Goal: Task Accomplishment & Management: Manage account settings

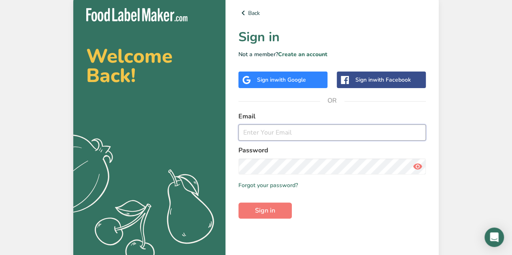
click at [267, 134] on input "email" at bounding box center [331, 133] width 187 height 16
type input "[PERSON_NAME][EMAIL_ADDRESS][DOMAIN_NAME]"
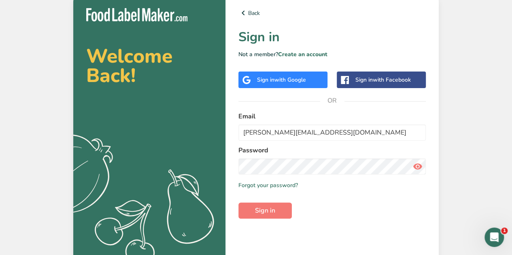
click at [476, 148] on div "Welcome Back! .a{fill:#f5f3ed;} Back Sign in Not a member? Create an account Si…" at bounding box center [256, 129] width 512 height 259
click at [274, 212] on span "Sign in" at bounding box center [265, 211] width 20 height 10
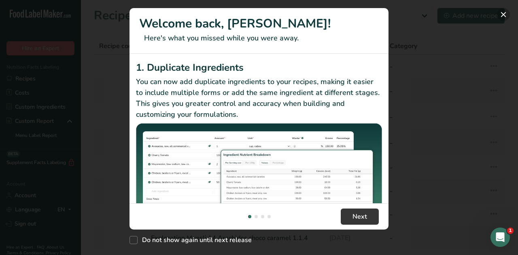
click at [504, 15] on button "New Features" at bounding box center [503, 14] width 13 height 13
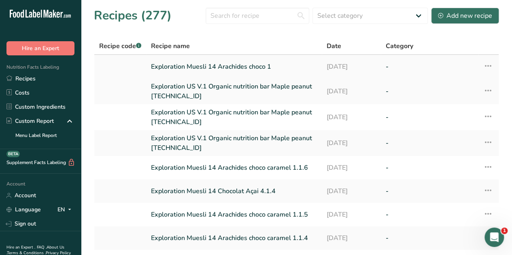
click at [247, 66] on link "Exploration Muesli 14 Arachides choco 1" at bounding box center [234, 66] width 166 height 17
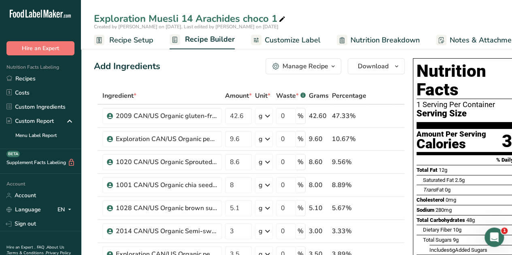
click at [333, 66] on icon "button" at bounding box center [333, 67] width 6 height 10
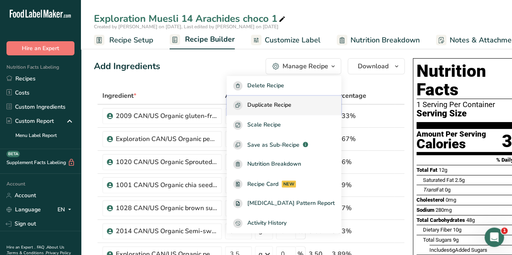
click at [287, 106] on span "Duplicate Recipe" at bounding box center [269, 105] width 44 height 9
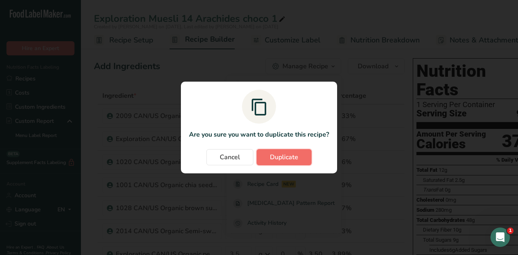
click at [294, 156] on span "Duplicate" at bounding box center [284, 158] width 28 height 10
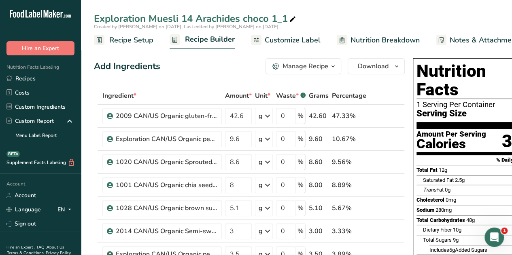
click at [287, 17] on div "Exploration Muesli 14 Arachides choco 1_1" at bounding box center [196, 18] width 204 height 15
type input "Exploration Muesli 14 Arachides choco 2"
click at [390, 230] on span at bounding box center [388, 232] width 10 height 10
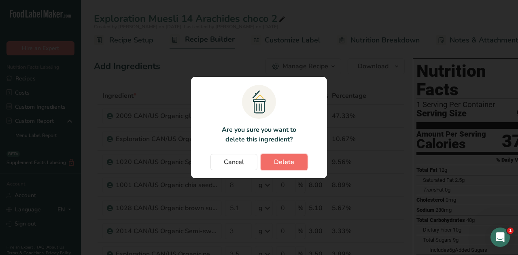
click at [291, 161] on span "Delete" at bounding box center [284, 162] width 20 height 10
type input "3.5"
type input "2"
type input "1.03"
type input "1.5"
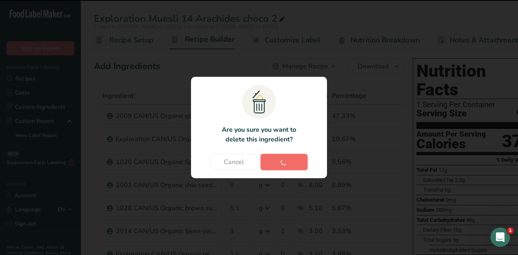
type input "1"
type input "0.65"
type input "0.5"
type input "0.3"
type input "0.08"
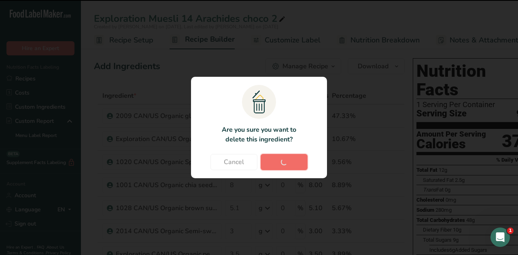
type input "0.04"
type input "0.5"
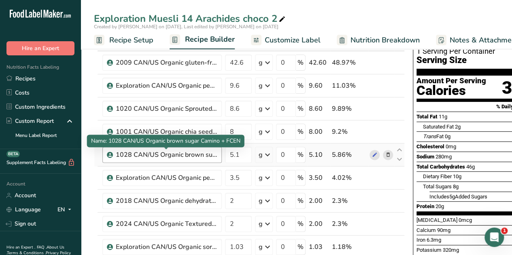
scroll to position [55, 0]
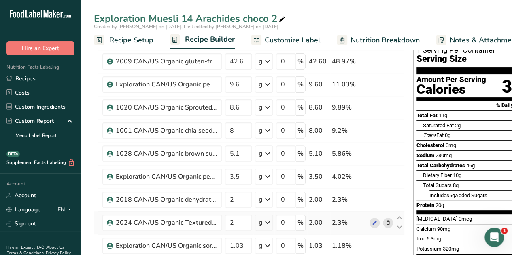
click at [391, 222] on span at bounding box center [388, 223] width 10 height 10
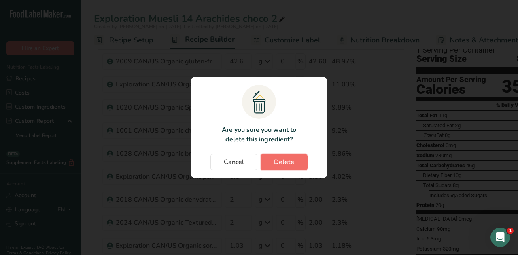
click at [301, 162] on button "Delete" at bounding box center [284, 162] width 47 height 16
type input "1.03"
type input "1.5"
type input "1"
type input "0.65"
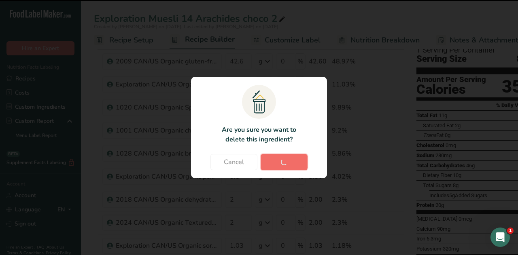
type input "0.5"
type input "0.3"
type input "0.08"
type input "0.04"
type input "0.5"
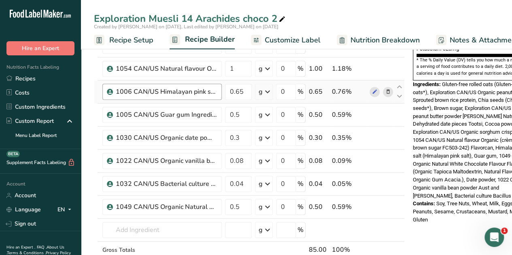
scroll to position [255, 0]
click at [399, 200] on icon at bounding box center [400, 202] width 10 height 6
type input "0.5"
type input "0.04"
click at [399, 177] on icon at bounding box center [400, 179] width 10 height 6
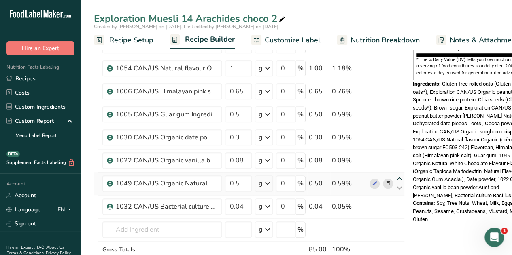
type input "0.5"
type input "0.08"
click at [397, 153] on icon at bounding box center [400, 156] width 10 height 6
type input "0.5"
type input "0.3"
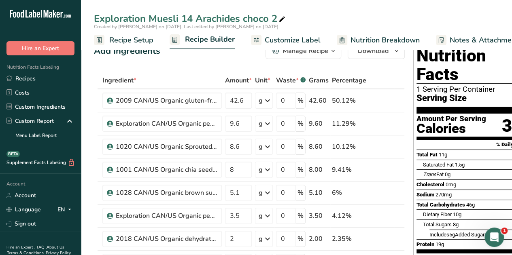
scroll to position [15, 0]
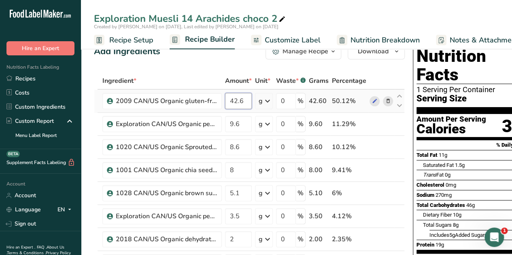
click at [244, 101] on input "42.6" at bounding box center [238, 101] width 27 height 16
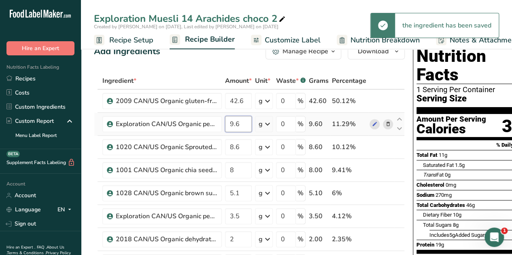
type input "9"
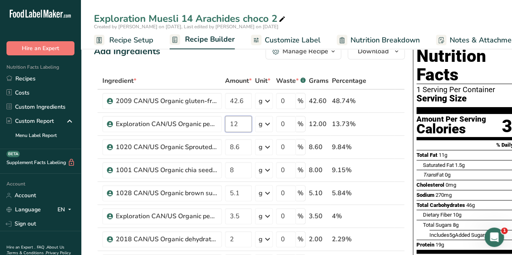
type input "12"
click at [242, 215] on input "3.5" at bounding box center [238, 216] width 27 height 16
type input "3"
type input "6"
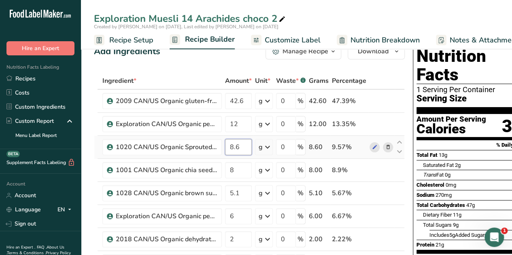
click at [246, 145] on input "8.6" at bounding box center [238, 147] width 27 height 16
type input "8"
type input "7"
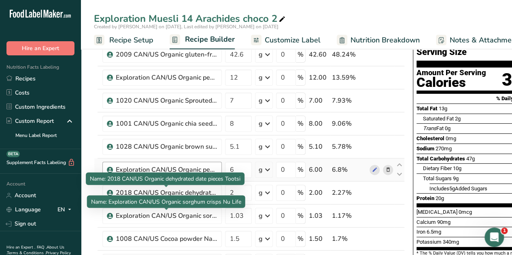
scroll to position [62, 0]
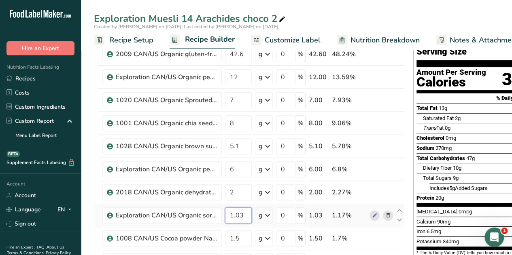
click at [245, 213] on input "1.03" at bounding box center [238, 216] width 27 height 16
type input "1"
type input "0"
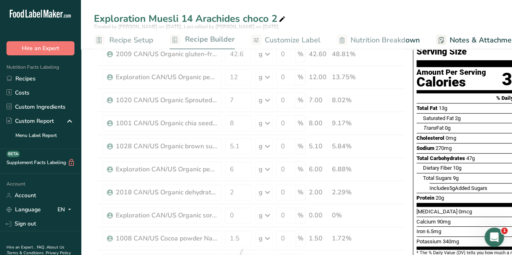
click at [327, 14] on div "Exploration Muesli 14 Arachides choco 2" at bounding box center [296, 18] width 431 height 15
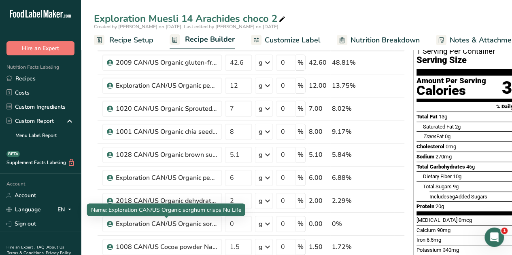
scroll to position [0, 0]
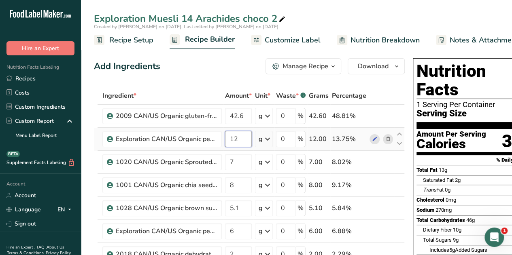
click at [239, 137] on input "12" at bounding box center [238, 139] width 27 height 16
type input "11"
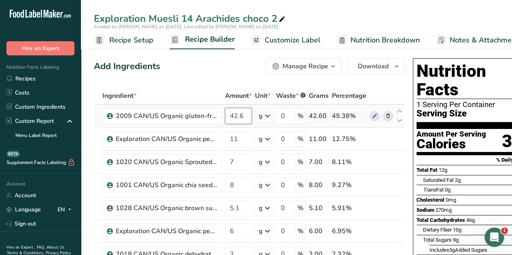
click at [246, 115] on input "42.6" at bounding box center [238, 116] width 27 height 16
type input "44"
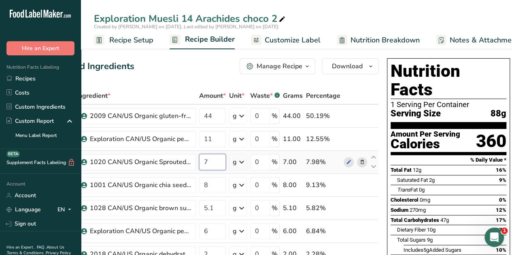
click at [208, 161] on input "7" at bounding box center [212, 162] width 27 height 16
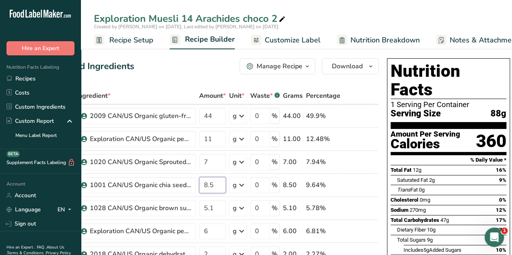
type input "8.5"
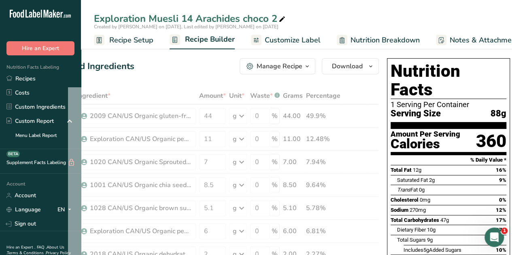
click at [190, 68] on div "Add Ingredients Manage Recipe Delete Recipe Duplicate Recipe Scale Recipe Save …" at bounding box center [223, 66] width 311 height 16
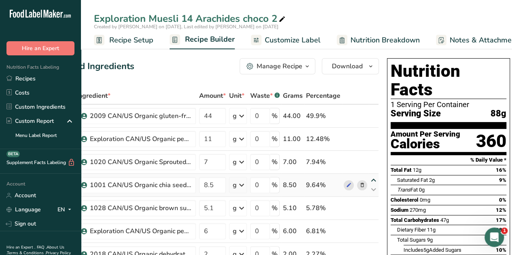
click at [372, 178] on icon at bounding box center [374, 181] width 10 height 6
type input "8.5"
type input "7"
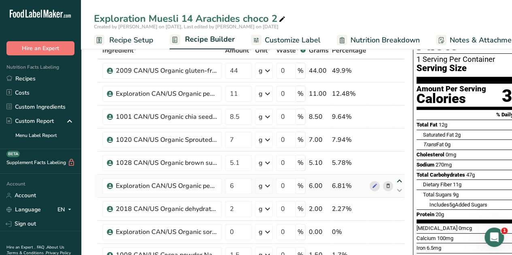
click at [399, 180] on icon at bounding box center [400, 181] width 10 height 6
type input "6"
type input "5.1"
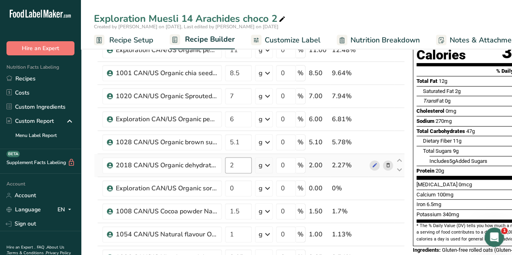
scroll to position [92, 0]
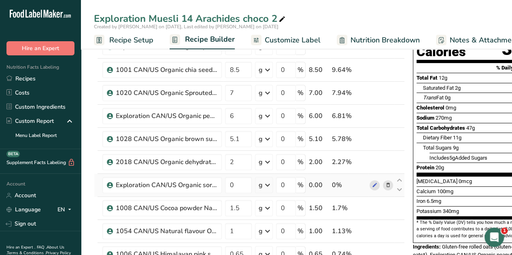
click at [389, 183] on icon at bounding box center [388, 185] width 6 height 8
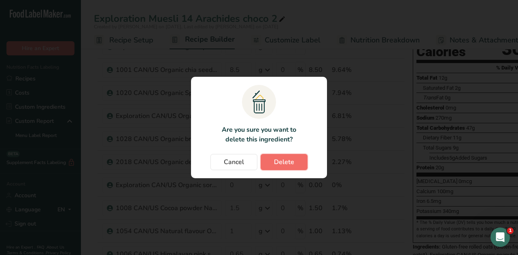
click at [299, 163] on button "Delete" at bounding box center [284, 162] width 47 height 16
type input "1.5"
type input "1"
type input "0.65"
type input "0.5"
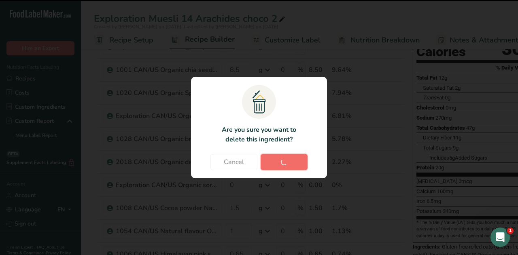
type input "0.3"
type input "0.08"
type input "0.04"
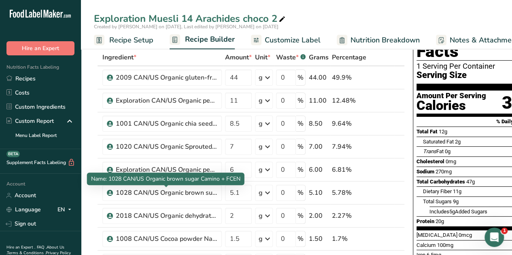
scroll to position [0, 26]
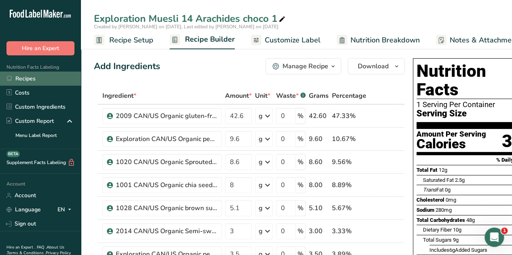
click at [39, 78] on link "Recipes" at bounding box center [40, 79] width 81 height 14
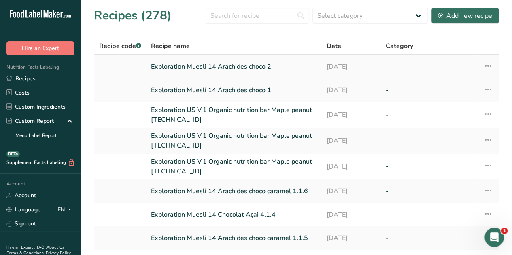
click at [248, 66] on link "Exploration Muesli 14 Arachides choco 2" at bounding box center [234, 66] width 166 height 17
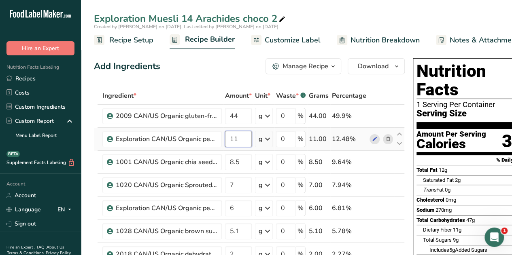
click at [238, 140] on input "11" at bounding box center [238, 139] width 27 height 16
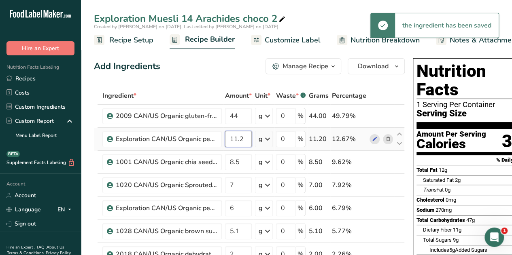
click at [244, 138] on input "11.2" at bounding box center [238, 139] width 27 height 16
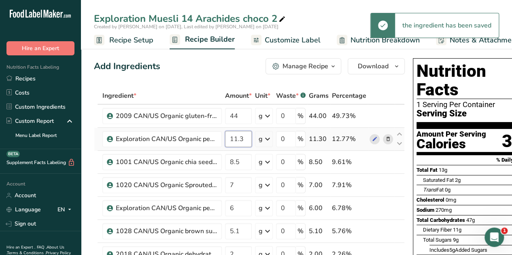
click at [244, 140] on input "11.3" at bounding box center [238, 139] width 27 height 16
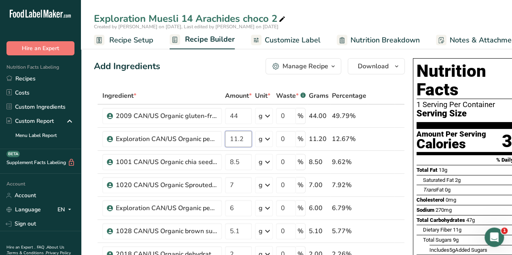
type input "11.2"
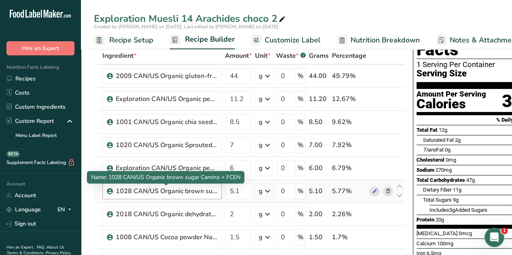
scroll to position [40, 0]
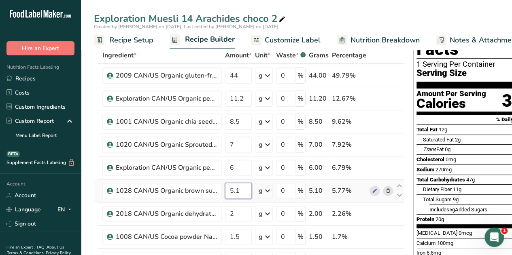
click at [240, 190] on input "5.1" at bounding box center [238, 191] width 27 height 16
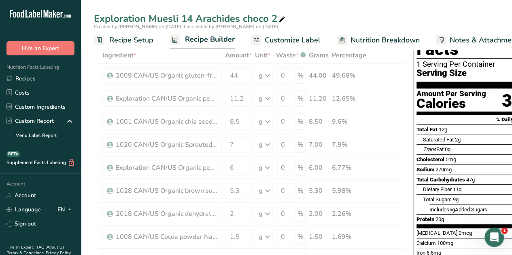
click at [342, 21] on div "Exploration Muesli 14 Arachides choco 2" at bounding box center [296, 18] width 431 height 15
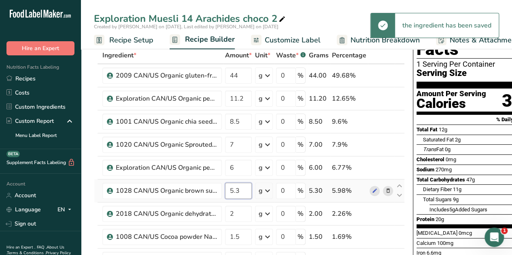
click at [239, 190] on input "5.3" at bounding box center [238, 191] width 27 height 16
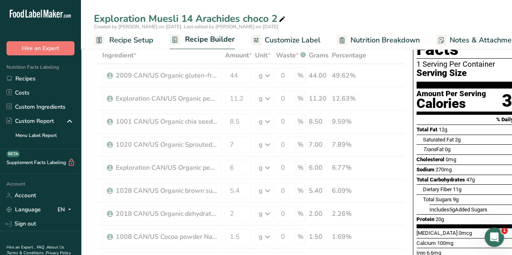
click at [346, 12] on div "Exploration Muesli 14 Arachides choco 2" at bounding box center [296, 18] width 431 height 15
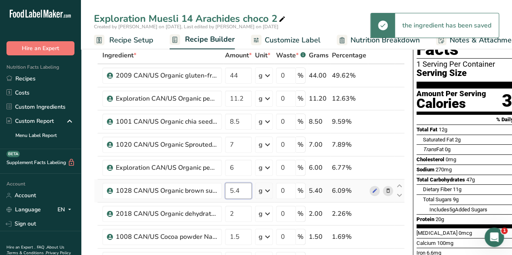
click at [240, 191] on input "5.4" at bounding box center [238, 191] width 27 height 16
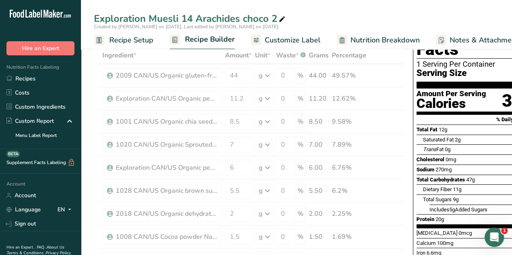
click at [333, 16] on div "Exploration Muesli 14 Arachides choco 2" at bounding box center [296, 18] width 431 height 15
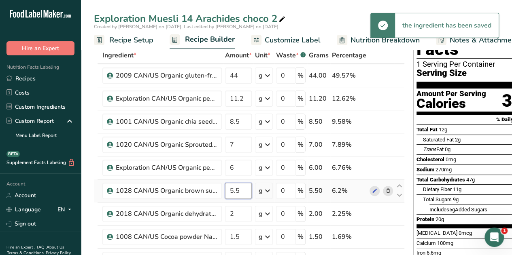
click at [240, 190] on input "5.5" at bounding box center [238, 191] width 27 height 16
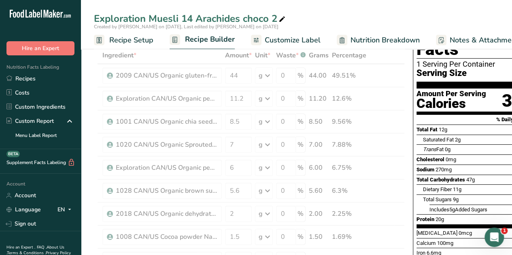
click at [333, 19] on div "Exploration Muesli 14 Arachides choco 2" at bounding box center [296, 18] width 431 height 15
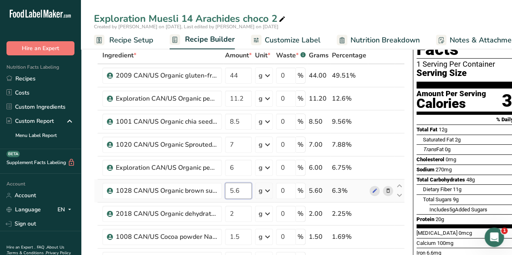
click at [240, 191] on input "5.6" at bounding box center [238, 191] width 27 height 16
type input "5.7"
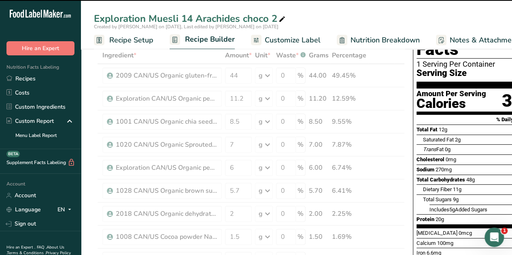
click at [348, 7] on div "Exploration Muesli 14 Arachides choco 2 Created by [PERSON_NAME] on [DATE], Las…" at bounding box center [296, 24] width 431 height 49
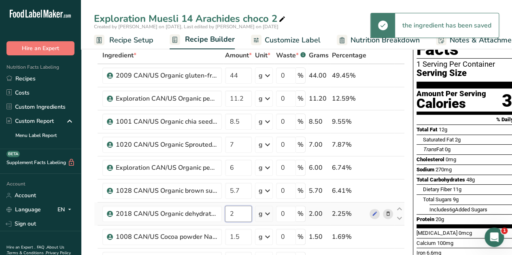
click at [236, 214] on input "2" at bounding box center [238, 214] width 27 height 16
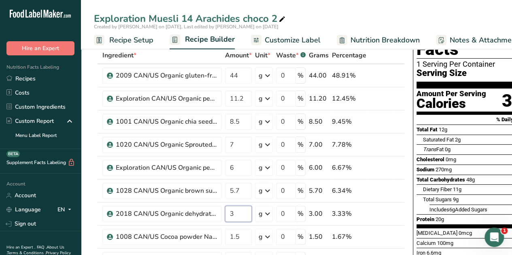
type input "3"
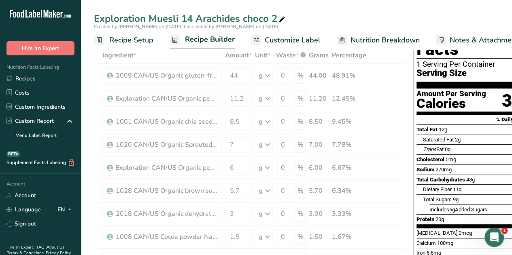
click at [354, 19] on div "Exploration Muesli 14 Arachides choco 2" at bounding box center [296, 18] width 431 height 15
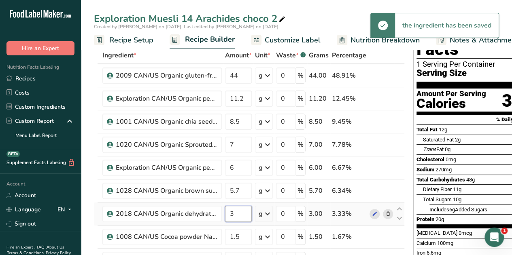
click at [237, 214] on input "3" at bounding box center [238, 214] width 27 height 16
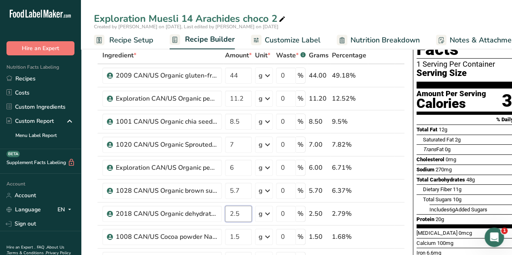
type input "2.5"
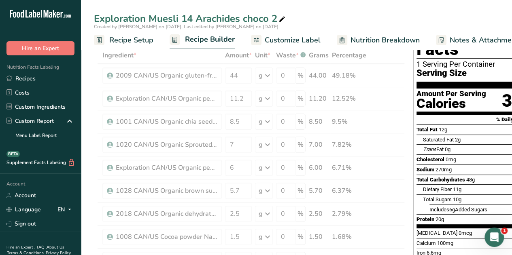
click at [340, 19] on div "Exploration Muesli 14 Arachides choco 2" at bounding box center [296, 18] width 431 height 15
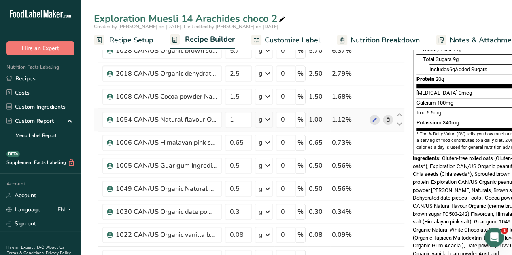
scroll to position [185, 0]
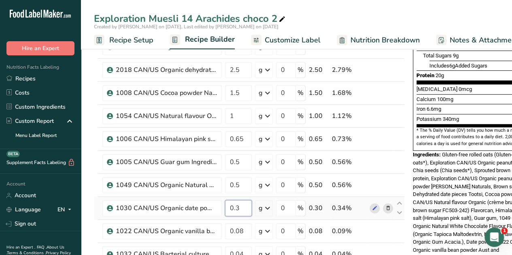
click at [243, 208] on input "0.3" at bounding box center [238, 208] width 27 height 16
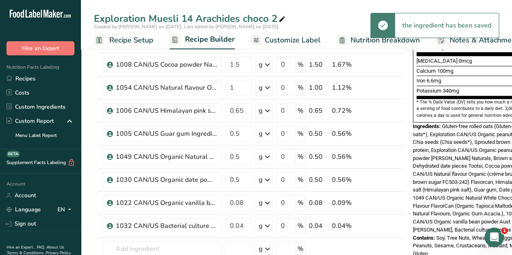
scroll to position [233, 0]
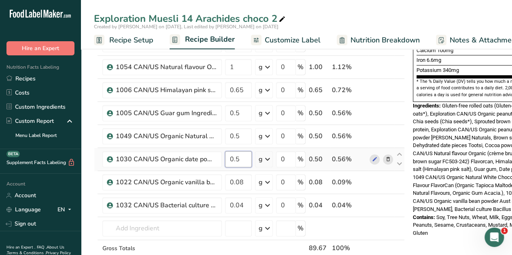
click at [238, 158] on input "0.5" at bounding box center [238, 159] width 27 height 16
type input "0.3"
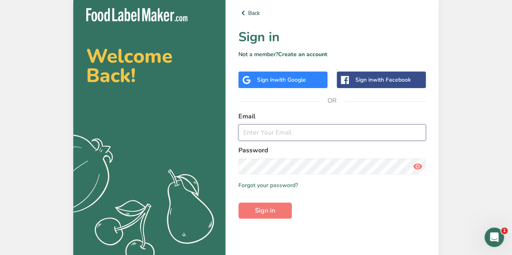
click at [265, 134] on input "email" at bounding box center [331, 133] width 187 height 16
type input "[PERSON_NAME][EMAIL_ADDRESS][DOMAIN_NAME]"
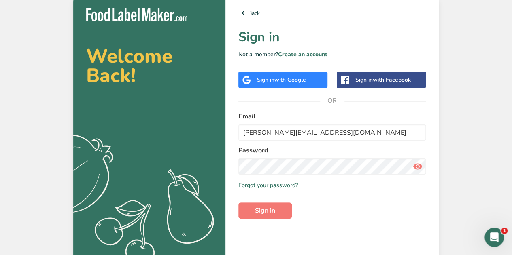
click at [489, 115] on div "Welcome Back! .a{fill:#f5f3ed;} Back Sign in Not a member? Create an account Si…" at bounding box center [256, 129] width 512 height 259
click at [271, 215] on span "Sign in" at bounding box center [265, 211] width 20 height 10
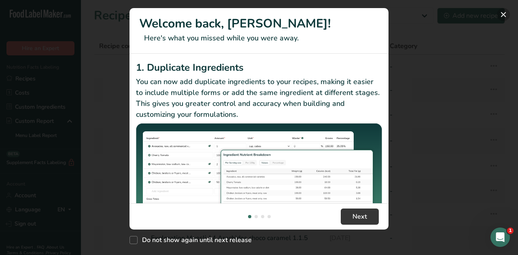
click at [501, 16] on button "New Features" at bounding box center [503, 14] width 13 height 13
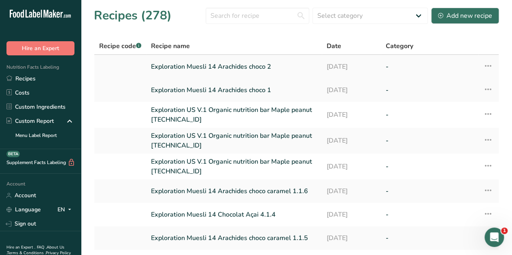
click at [227, 67] on link "Exploration Muesli 14 Arachides choco 2" at bounding box center [234, 66] width 166 height 17
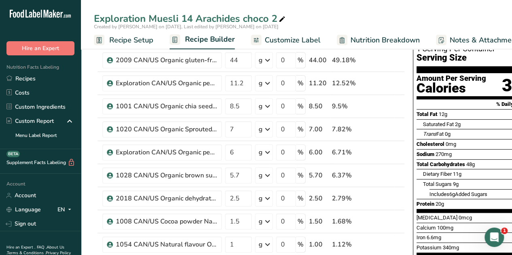
scroll to position [24, 0]
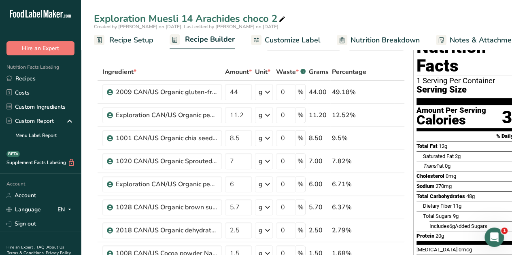
click at [383, 41] on span "Nutrition Breakdown" at bounding box center [384, 40] width 69 height 11
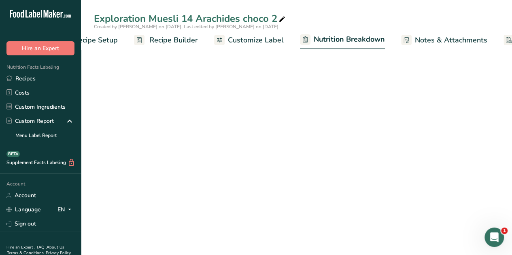
select select "Calories"
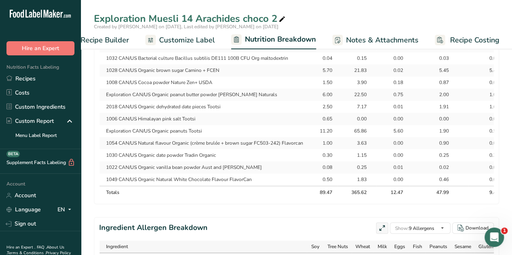
click at [107, 41] on span "Recipe Builder" at bounding box center [105, 40] width 49 height 11
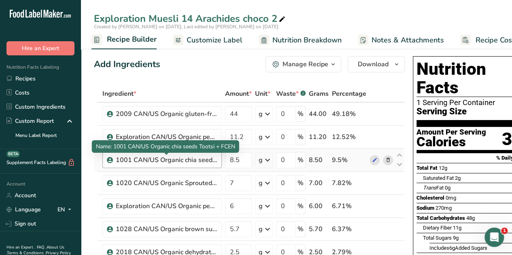
scroll to position [2, 0]
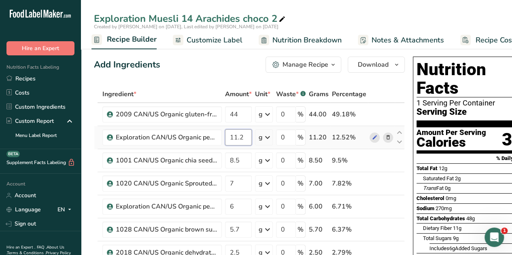
click at [248, 136] on input "11.2" at bounding box center [238, 137] width 27 height 16
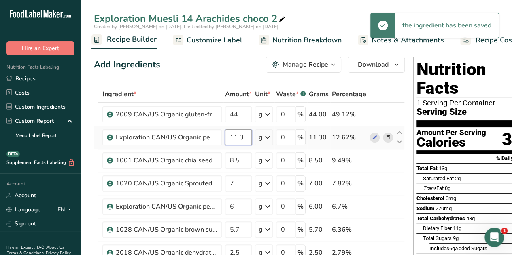
click at [244, 137] on input "11.3" at bounding box center [238, 137] width 27 height 16
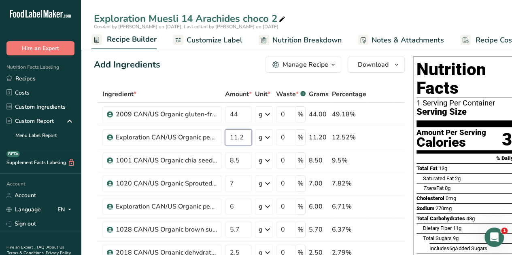
type input "11.2"
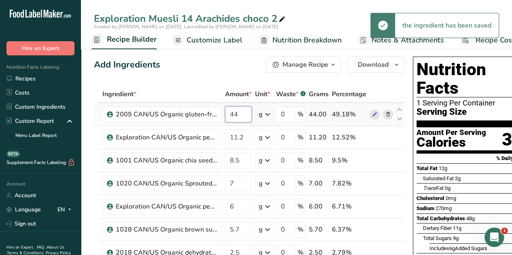
click at [239, 115] on input "44" at bounding box center [238, 114] width 27 height 16
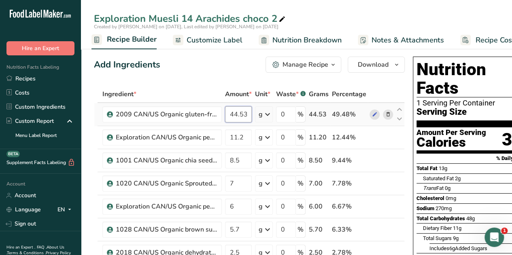
click at [248, 113] on input "44.53" at bounding box center [238, 114] width 27 height 16
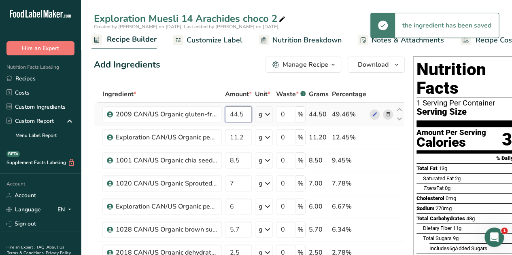
click at [244, 113] on input "44.5" at bounding box center [238, 114] width 27 height 16
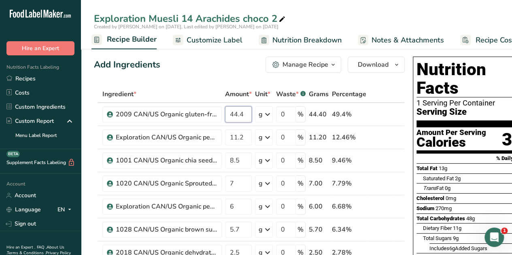
type input "44.4"
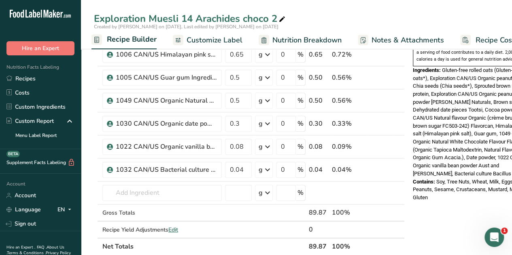
scroll to position [269, 0]
click at [239, 122] on input "0.3" at bounding box center [238, 124] width 27 height 16
click at [239, 123] on input "0.53" at bounding box center [238, 124] width 27 height 16
type input "0.43"
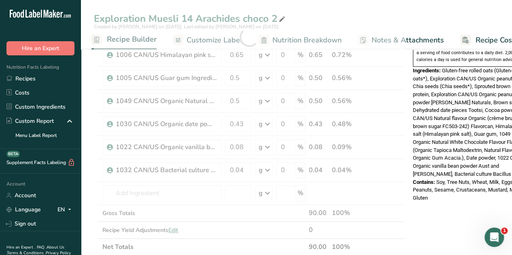
click at [452, 179] on span "Soy, Tree Nuts, Wheat, Milk, Eggs, Fish, Peanuts, Sesame, Crustaceans, Mustard,…" at bounding box center [472, 190] width 119 height 22
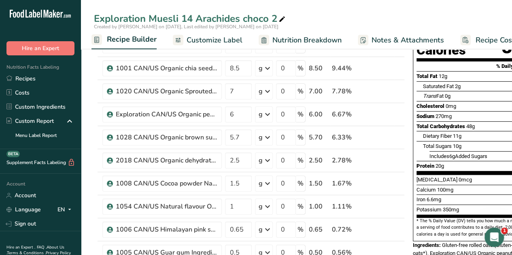
scroll to position [83, 0]
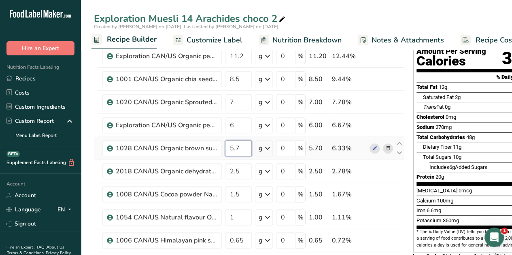
click at [242, 148] on input "5.7" at bounding box center [238, 148] width 27 height 16
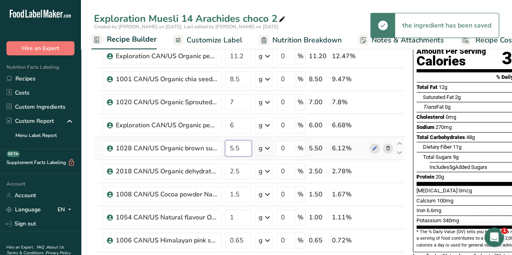
click at [238, 149] on input "5.5" at bounding box center [238, 148] width 27 height 16
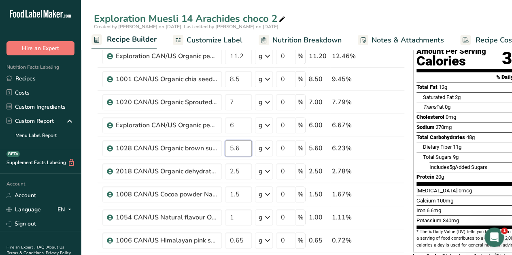
type input "5.6"
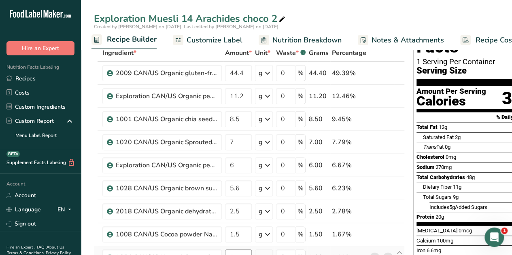
scroll to position [42, 0]
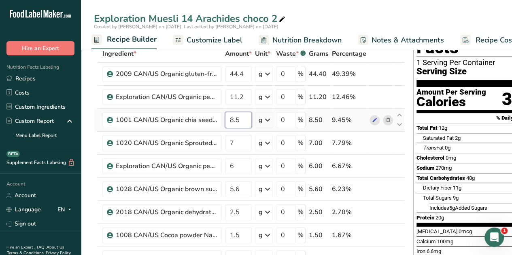
click at [239, 120] on input "8.5" at bounding box center [238, 120] width 27 height 16
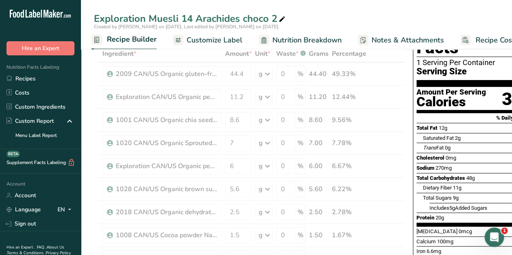
click at [368, 9] on div "Exploration Muesli 14 Arachides choco 2 Created by [PERSON_NAME] on [DATE], Las…" at bounding box center [296, 24] width 431 height 49
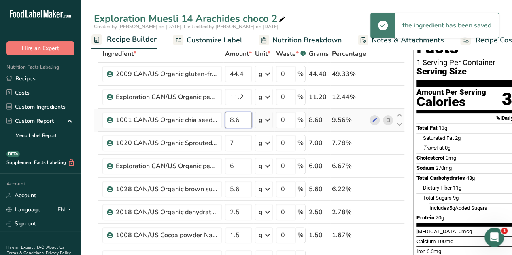
click at [242, 119] on input "8.6" at bounding box center [238, 120] width 27 height 16
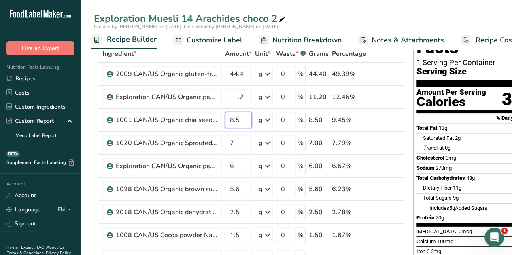
type input "8.5"
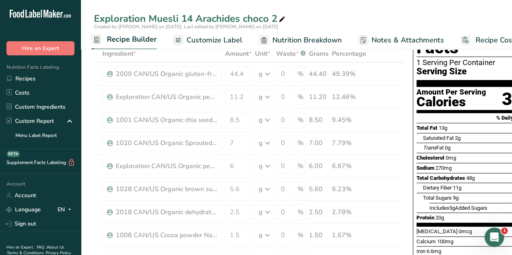
click at [372, 14] on div "Exploration Muesli 14 Arachides choco 2" at bounding box center [296, 18] width 431 height 15
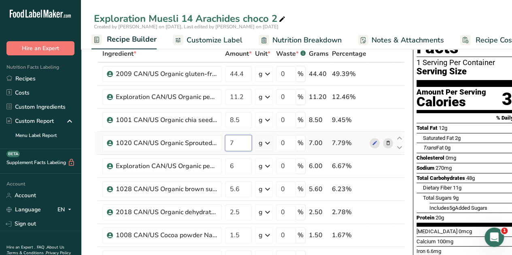
click at [238, 141] on input "7" at bounding box center [238, 143] width 27 height 16
type input "7"
click at [352, 4] on div "Exploration Muesli 14 Arachides choco 2 Created by [PERSON_NAME] on [DATE], Las…" at bounding box center [296, 24] width 431 height 49
click at [241, 233] on input "1.5" at bounding box center [238, 235] width 27 height 16
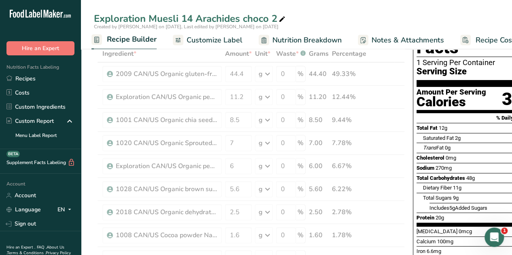
click at [344, 16] on div "Exploration Muesli 14 Arachides choco 2" at bounding box center [296, 18] width 431 height 15
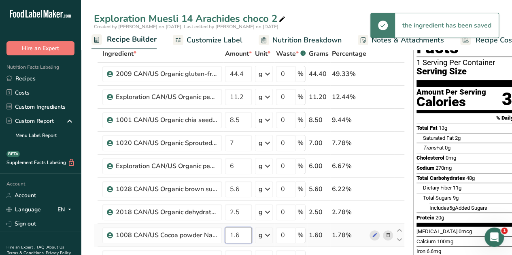
click at [244, 234] on input "1.6" at bounding box center [238, 235] width 27 height 16
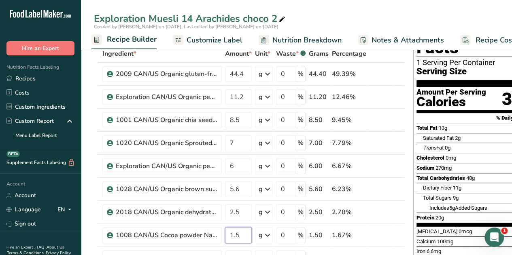
type input "1.5"
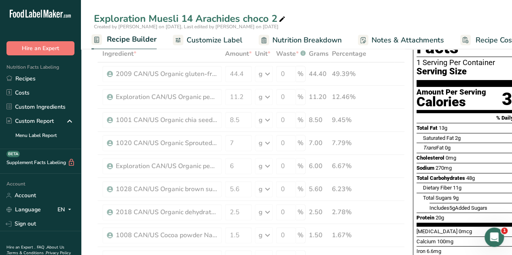
click at [365, 9] on div "Exploration Muesli 14 Arachides choco 2 Created by [PERSON_NAME] on [DATE], Las…" at bounding box center [296, 24] width 431 height 49
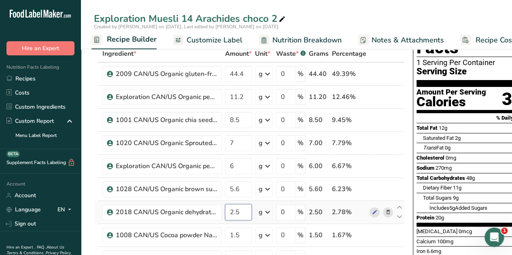
click at [239, 211] on input "2.5" at bounding box center [238, 212] width 27 height 16
type input "2.6"
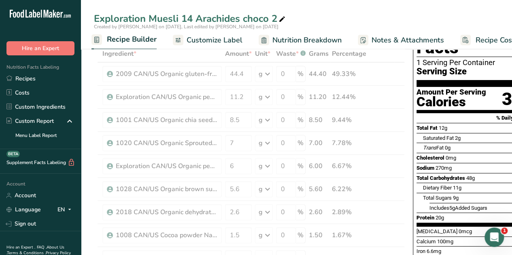
click at [361, 19] on div "Exploration Muesli 14 Arachides choco 2" at bounding box center [296, 18] width 431 height 15
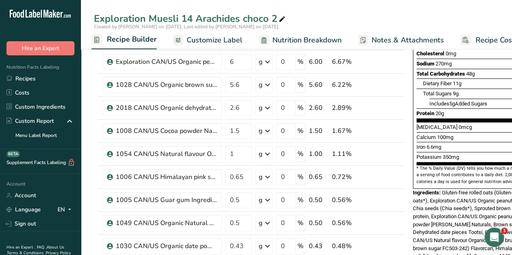
scroll to position [187, 0]
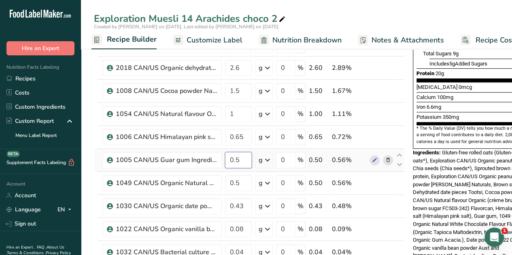
click at [242, 158] on input "0.5" at bounding box center [238, 160] width 27 height 16
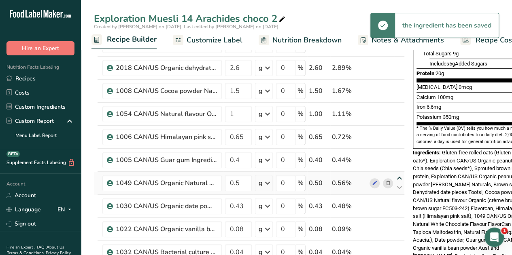
click at [399, 176] on icon at bounding box center [400, 179] width 10 height 6
type input "0.5"
type input "0.4"
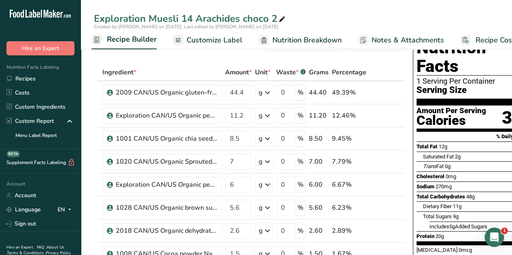
scroll to position [23, 0]
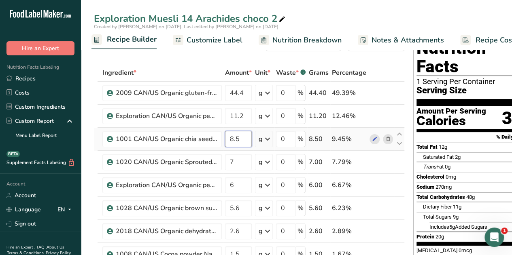
click at [242, 139] on input "8.5" at bounding box center [238, 139] width 27 height 16
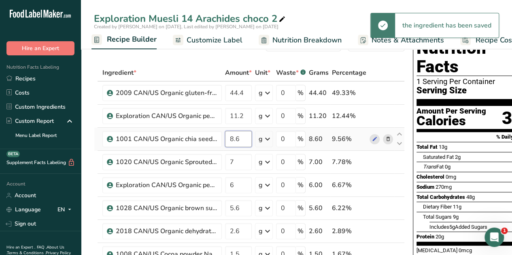
click at [241, 137] on input "8.6" at bounding box center [238, 139] width 27 height 16
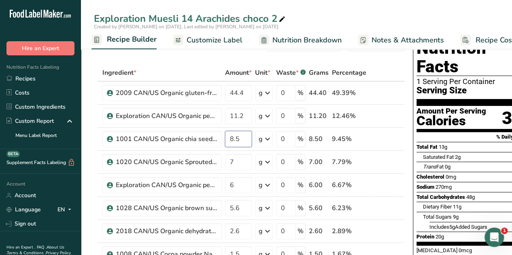
type input "8.5"
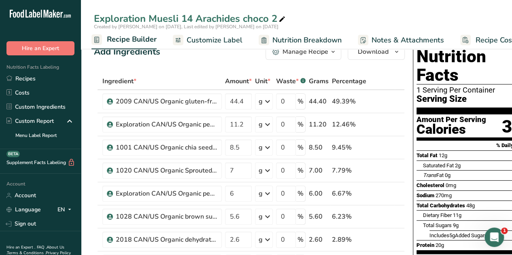
scroll to position [14, 0]
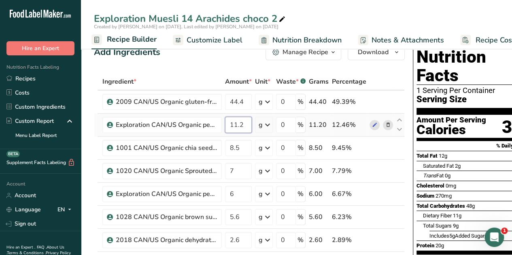
click at [242, 125] on input "11.2" at bounding box center [238, 125] width 27 height 16
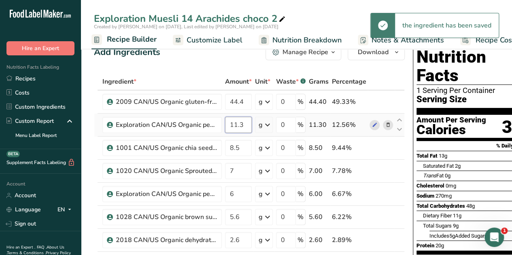
click at [244, 123] on input "11.3" at bounding box center [238, 125] width 27 height 16
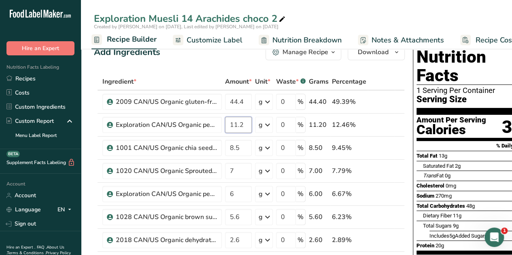
type input "11.2"
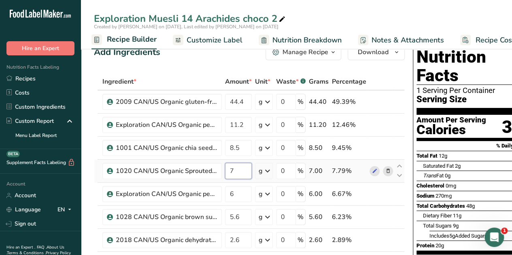
click at [237, 172] on input "7" at bounding box center [238, 171] width 27 height 16
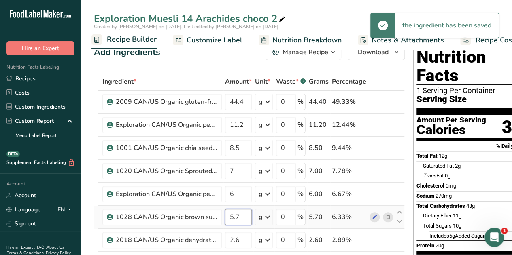
click at [240, 216] on input "5.7" at bounding box center [238, 217] width 27 height 16
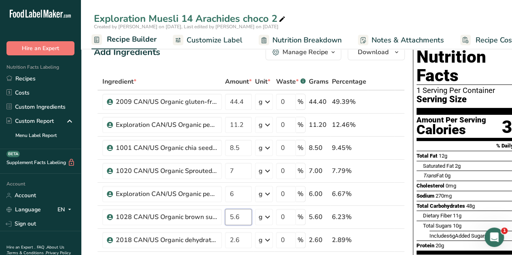
type input "5.6"
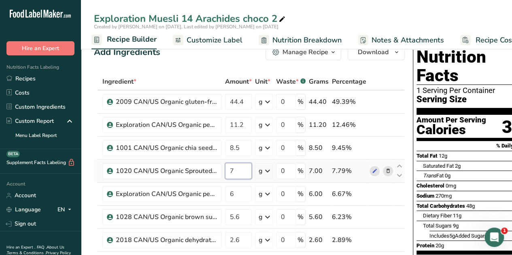
click at [234, 170] on input "7" at bounding box center [238, 171] width 27 height 16
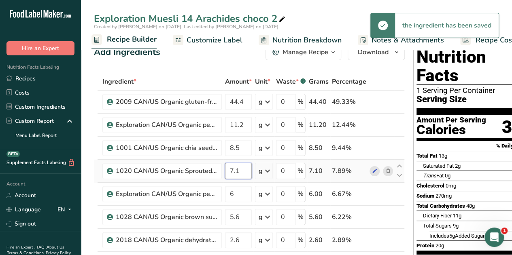
click at [241, 170] on input "7.1" at bounding box center [238, 171] width 27 height 16
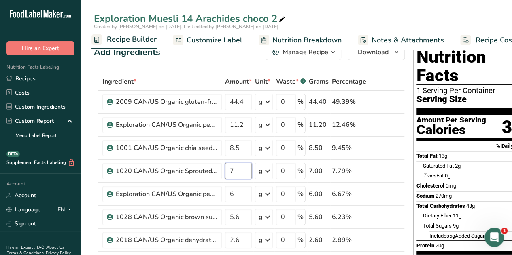
type input "7"
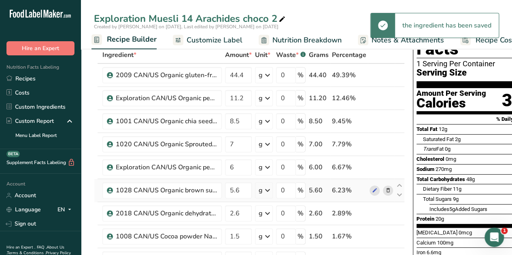
scroll to position [69, 0]
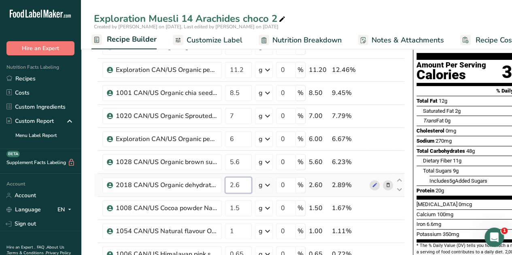
click at [241, 184] on input "2.6" at bounding box center [238, 185] width 27 height 16
click at [357, 9] on div "Exploration Muesli 14 Arachides choco 2 Created by [PERSON_NAME] on [DATE], Las…" at bounding box center [296, 24] width 431 height 49
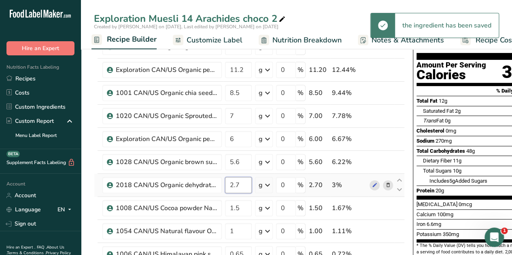
click at [240, 183] on input "2.7" at bounding box center [238, 185] width 27 height 16
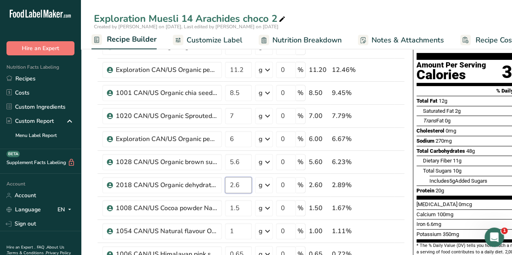
type input "2.6"
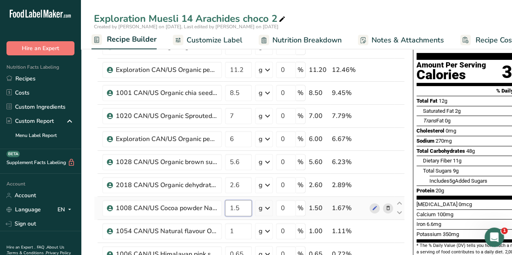
click at [240, 207] on input "1.5" at bounding box center [238, 208] width 27 height 16
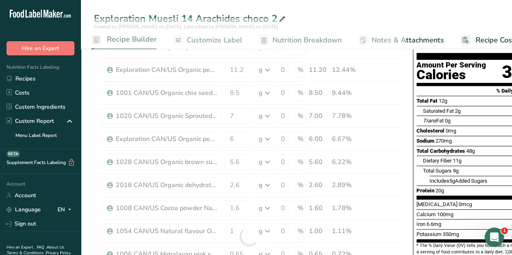
click at [357, 13] on div "Exploration Muesli 14 Arachides choco 2" at bounding box center [296, 18] width 431 height 15
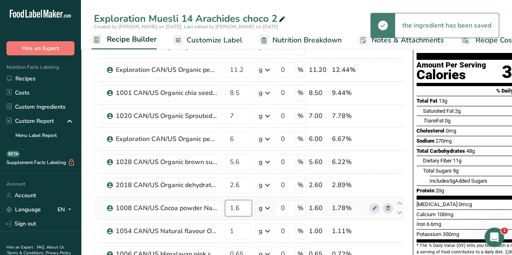
click at [239, 207] on input "1.6" at bounding box center [238, 208] width 27 height 16
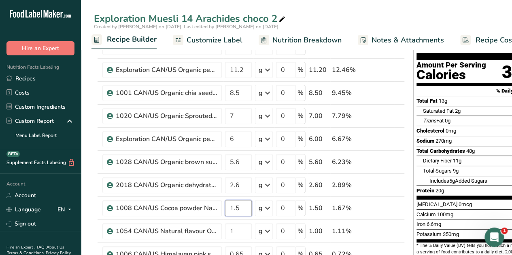
type input "1.5"
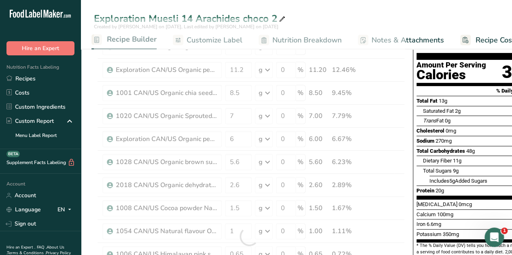
click at [351, 7] on div "Exploration Muesli 14 Arachides choco 2 Created by [PERSON_NAME] on [DATE], Las…" at bounding box center [296, 24] width 431 height 49
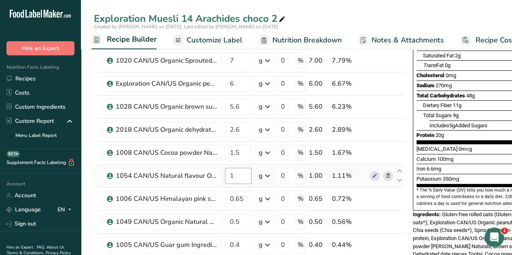
scroll to position [125, 0]
click at [236, 174] on input "1" at bounding box center [238, 176] width 27 height 16
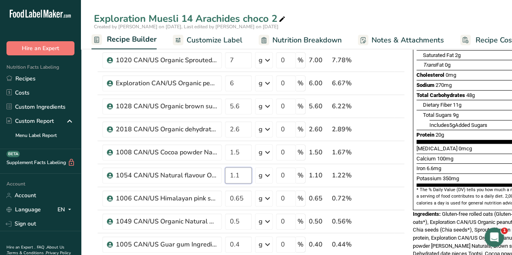
type input "1.1"
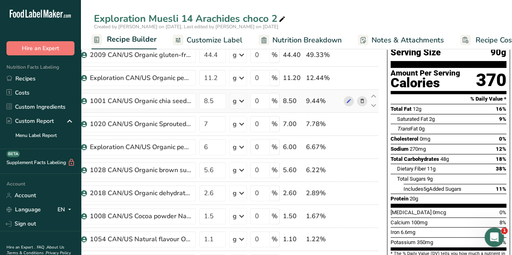
scroll to position [0, 0]
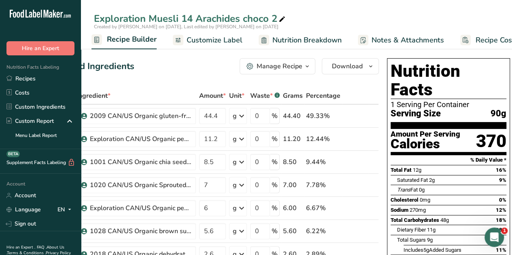
click at [307, 65] on icon "button" at bounding box center [307, 67] width 6 height 10
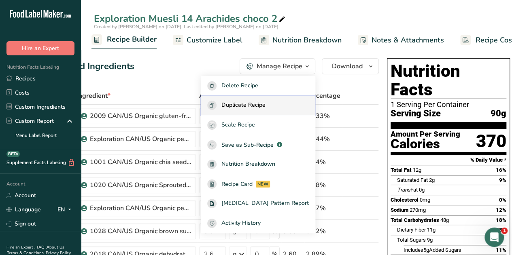
click at [265, 106] on span "Duplicate Recipe" at bounding box center [243, 105] width 44 height 9
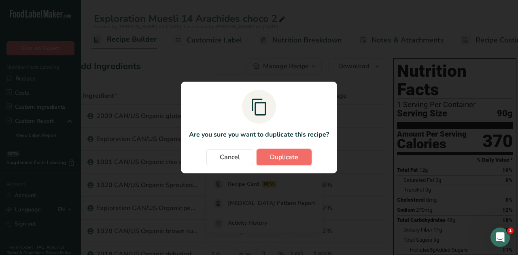
click at [290, 156] on span "Duplicate" at bounding box center [284, 158] width 28 height 10
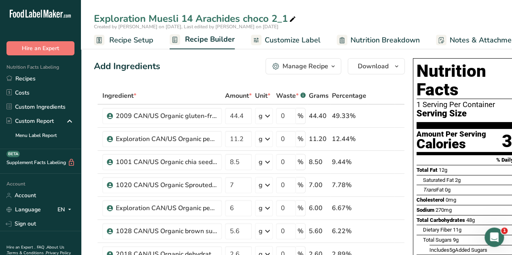
click at [287, 17] on div "Exploration Muesli 14 Arachides choco 2_1" at bounding box center [196, 18] width 204 height 15
type input "Exploration Muesli 14 Arachides choco 3"
click at [214, 71] on div "Add Ingredients Manage Recipe Delete Recipe Duplicate Recipe Scale Recipe Save …" at bounding box center [249, 66] width 311 height 16
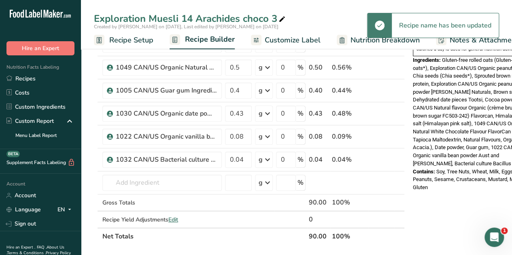
scroll to position [280, 0]
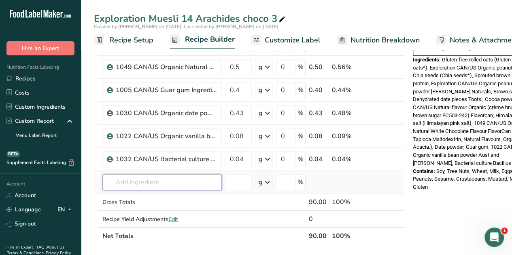
click at [164, 183] on input "text" at bounding box center [161, 182] width 119 height 16
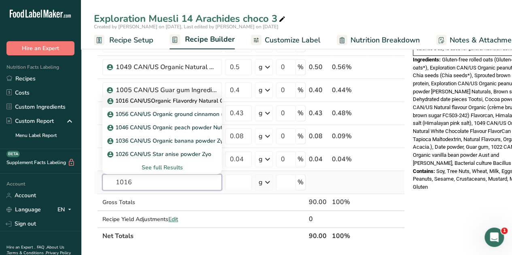
type input "1016"
click at [188, 100] on p "1016 CAN/USOrganic Flavordry Natural Cacao Flavor Flavorcan" at bounding box center [195, 101] width 172 height 8
type input "1016 CAN/USOrganic Flavordry Natural Cacao Flavor Flavorcan"
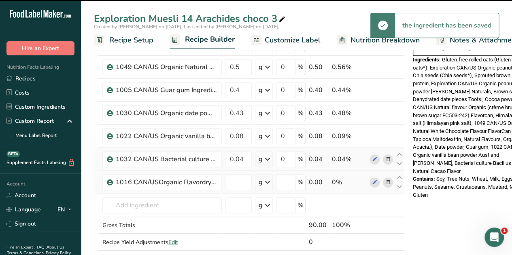
type input "0"
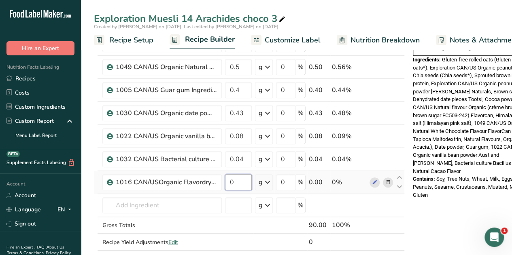
click at [238, 176] on input "0" at bounding box center [238, 182] width 27 height 16
type input "0.5"
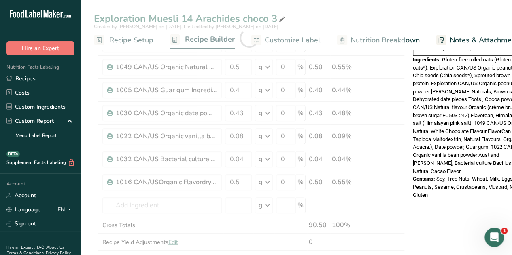
click at [454, 182] on div "Contains: Soy, Tree Nuts, Wheat, Milk, Eggs, Fish, Peanuts, Sesame, Crustaceans…" at bounding box center [474, 187] width 123 height 24
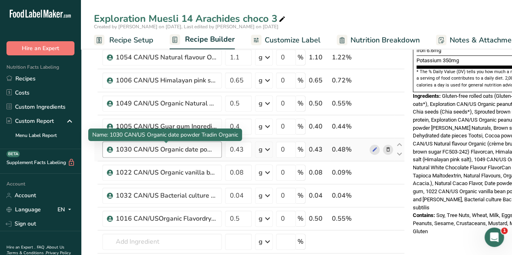
scroll to position [239, 0]
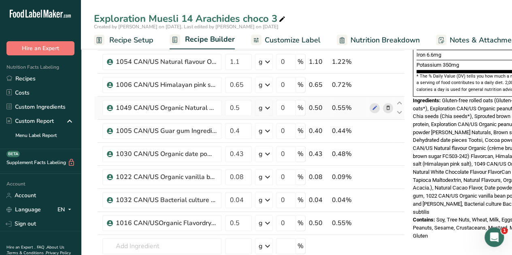
click at [387, 106] on icon at bounding box center [388, 108] width 6 height 8
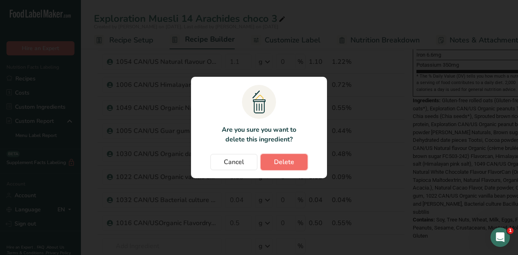
click at [286, 165] on span "Delete" at bounding box center [284, 162] width 20 height 10
type input "0.4"
type input "0.43"
type input "0.08"
type input "0.04"
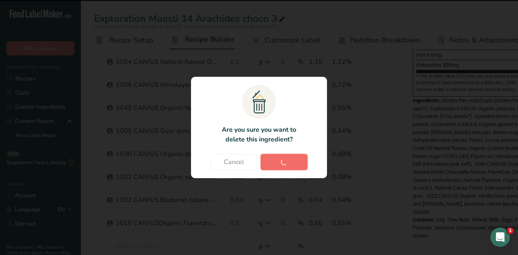
type input "0.5"
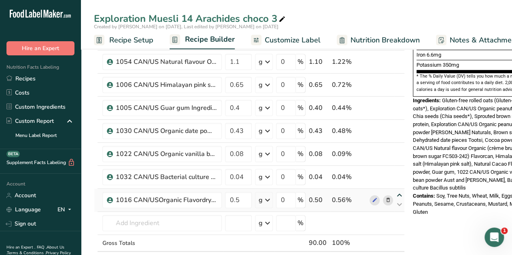
click at [398, 193] on icon at bounding box center [400, 196] width 10 height 6
type input "0.5"
type input "0.04"
click at [396, 170] on icon at bounding box center [400, 173] width 10 height 6
type input "0.5"
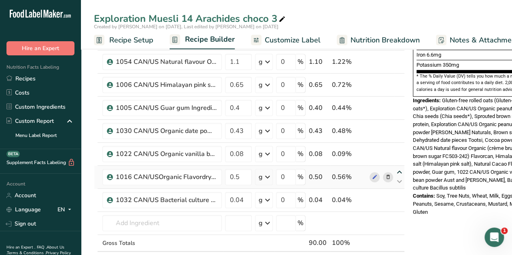
type input "0.08"
click at [397, 148] on icon at bounding box center [400, 149] width 10 height 6
type input "0.5"
type input "0.43"
click at [398, 124] on icon at bounding box center [400, 126] width 10 height 6
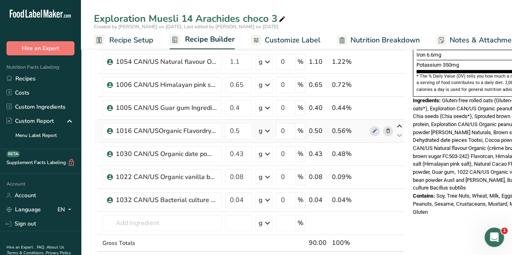
type input "0.5"
type input "0.4"
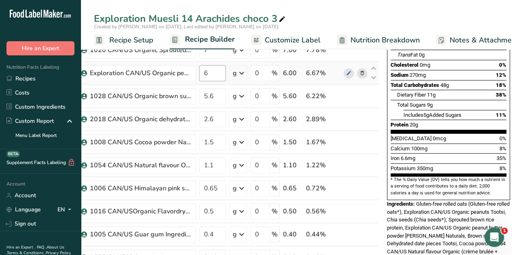
scroll to position [133, 0]
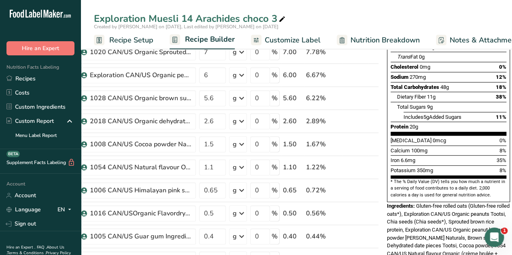
click at [387, 35] on span "Nutrition Breakdown" at bounding box center [384, 40] width 69 height 11
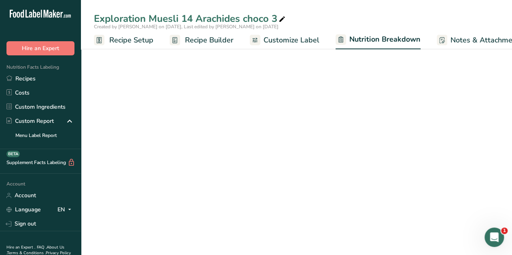
scroll to position [0, 45]
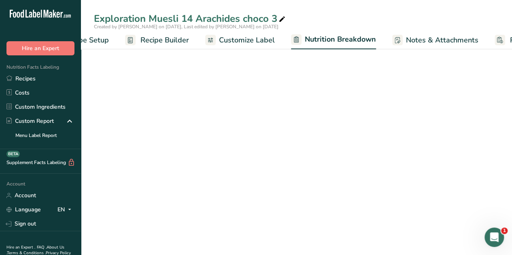
select select "Calories"
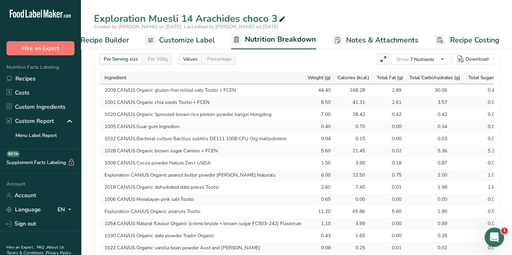
scroll to position [361, 0]
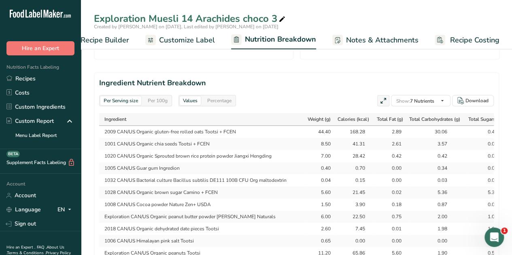
click at [109, 38] on span "Recipe Builder" at bounding box center [105, 40] width 49 height 11
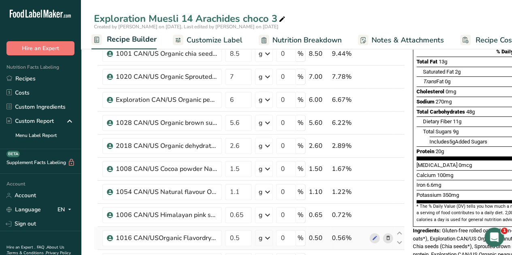
scroll to position [108, 0]
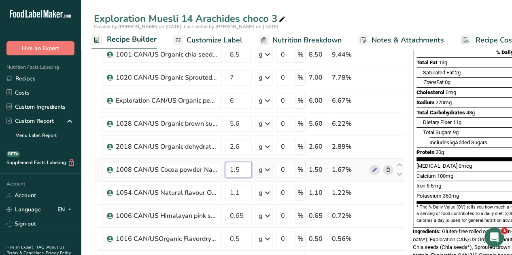
click at [240, 166] on input "1.5" at bounding box center [238, 170] width 27 height 16
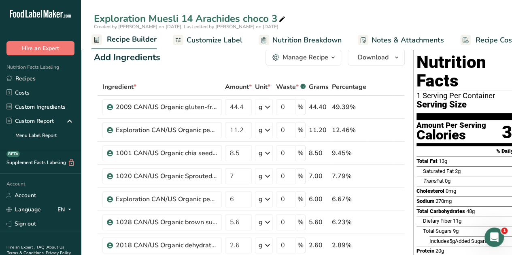
scroll to position [74, 0]
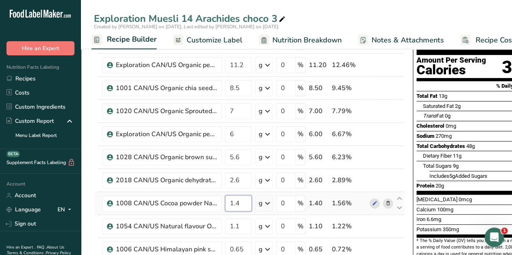
click at [240, 202] on input "1.4" at bounding box center [238, 203] width 27 height 16
type input "1.3"
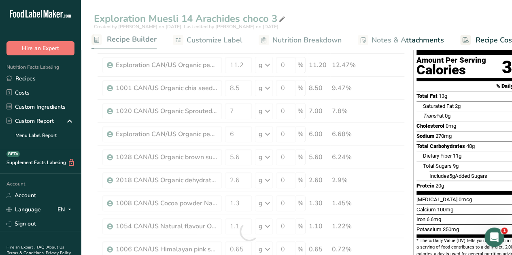
click at [417, 13] on div "Exploration Muesli 14 Arachides choco 3" at bounding box center [296, 18] width 431 height 15
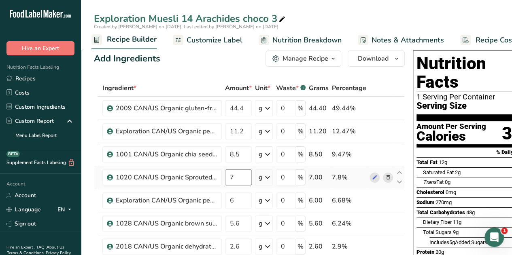
scroll to position [0, 0]
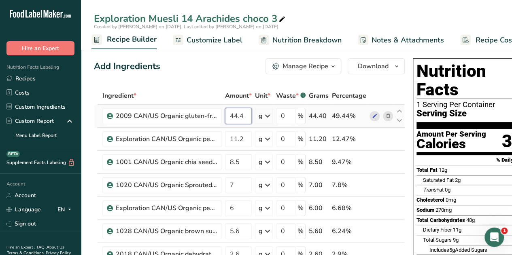
click at [245, 116] on input "44.4" at bounding box center [238, 116] width 27 height 16
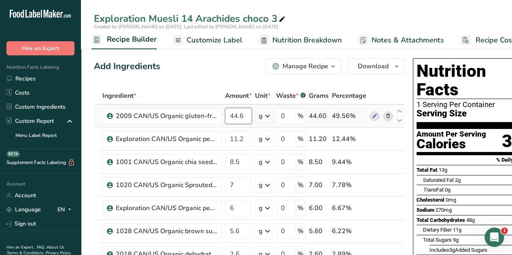
click at [242, 116] on input "44.6" at bounding box center [238, 116] width 27 height 16
type input "44.5"
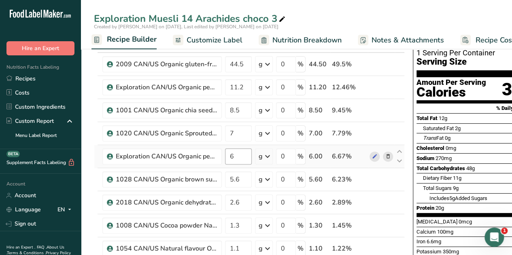
scroll to position [53, 0]
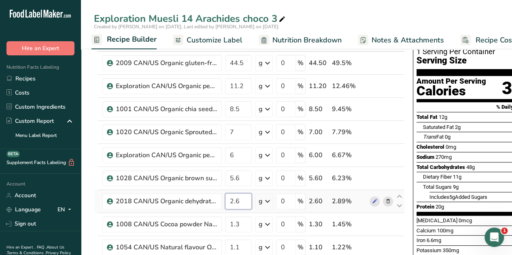
click at [240, 199] on input "2.6" at bounding box center [238, 201] width 27 height 16
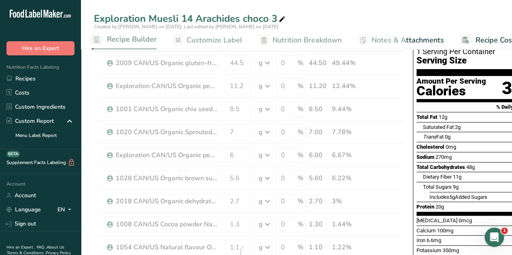
click at [354, 12] on div "Exploration Muesli 14 Arachides choco 3" at bounding box center [296, 18] width 431 height 15
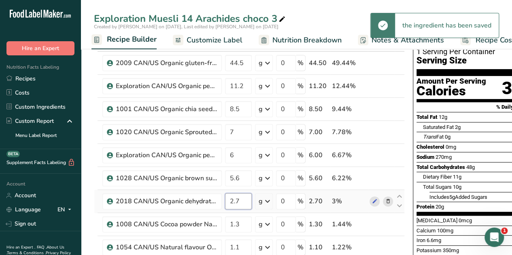
click at [237, 199] on input "2.7" at bounding box center [238, 201] width 27 height 16
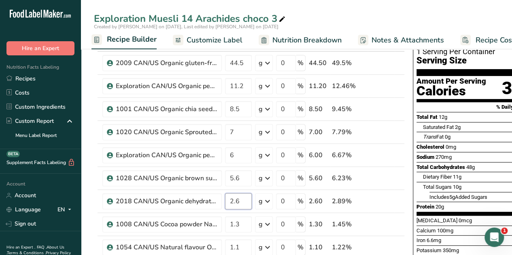
type input "2.6"
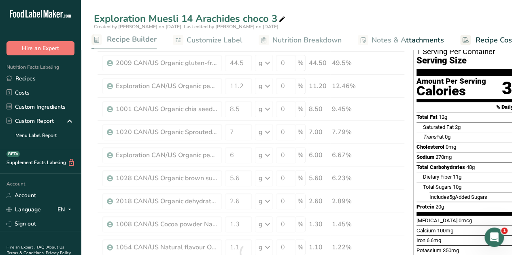
click at [354, 19] on div "Exploration Muesli 14 Arachides choco 3" at bounding box center [296, 18] width 431 height 15
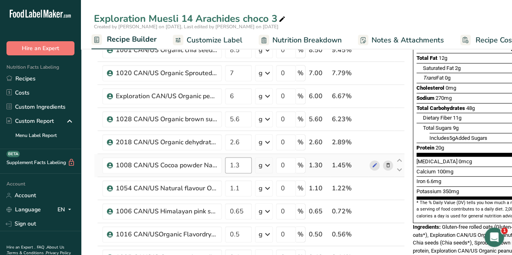
scroll to position [111, 0]
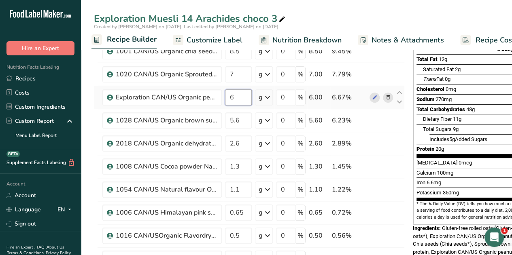
click at [236, 98] on input "6" at bounding box center [238, 97] width 27 height 16
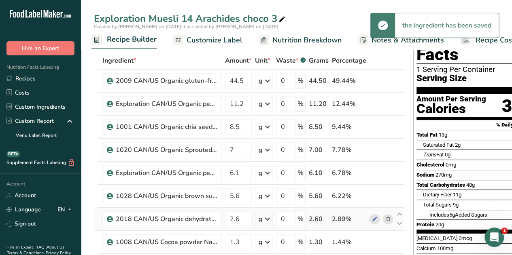
scroll to position [32, 0]
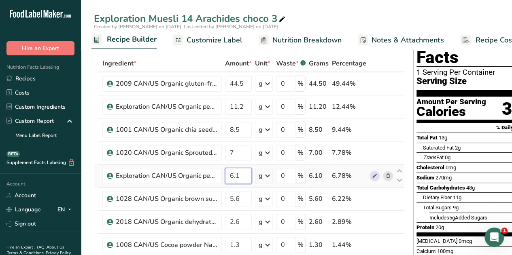
click at [239, 177] on input "6.1" at bounding box center [238, 176] width 27 height 16
type input "6"
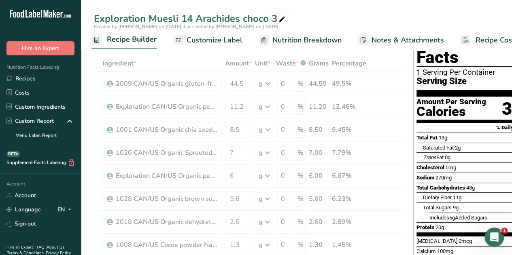
click at [346, 14] on div "Exploration Muesli 14 Arachides choco 3" at bounding box center [296, 18] width 431 height 15
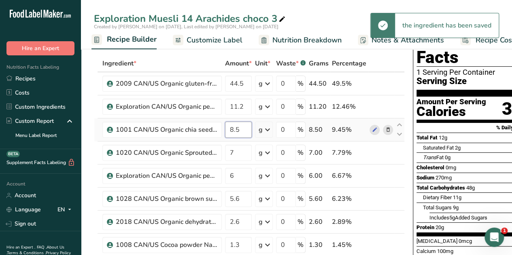
click at [243, 130] on input "8.5" at bounding box center [238, 130] width 27 height 16
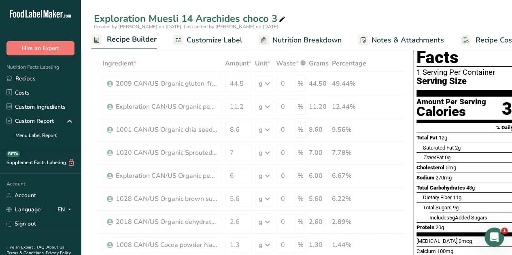
click at [377, 14] on div "Exploration Muesli 14 Arachides choco 3" at bounding box center [296, 18] width 431 height 15
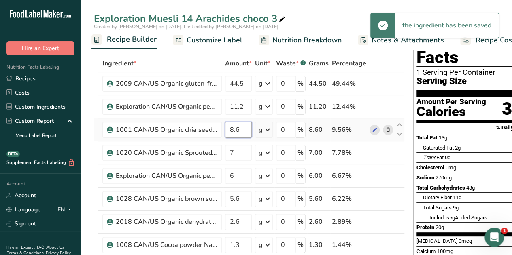
click at [239, 129] on input "8.6" at bounding box center [238, 130] width 27 height 16
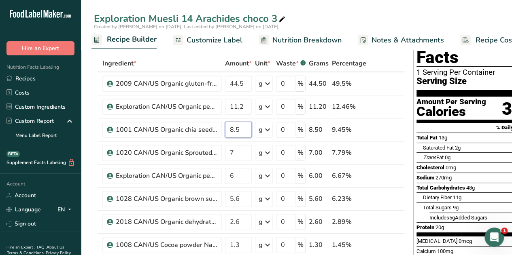
type input "8.5"
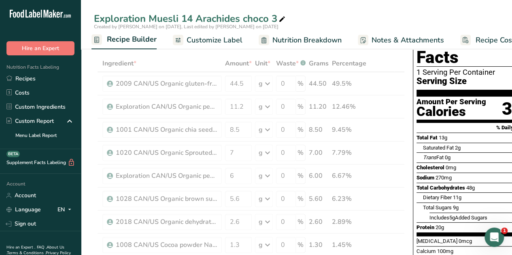
click at [372, 11] on div "Exploration Muesli 14 Arachides choco 3 Created by [PERSON_NAME] on [DATE], Las…" at bounding box center [296, 24] width 431 height 49
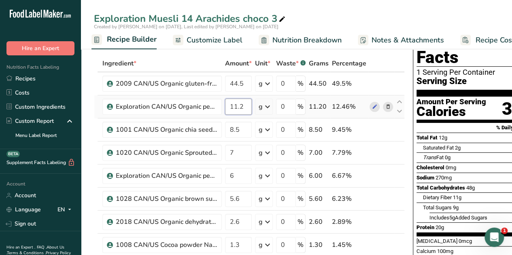
click at [245, 106] on input "11.2" at bounding box center [238, 107] width 27 height 16
